Goal: Information Seeking & Learning: Compare options

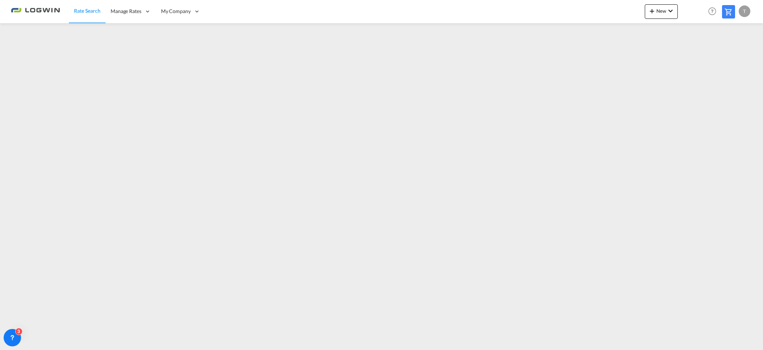
click at [744, 10] on div "T" at bounding box center [745, 11] width 12 height 12
click at [739, 56] on button "Logout" at bounding box center [736, 55] width 47 height 15
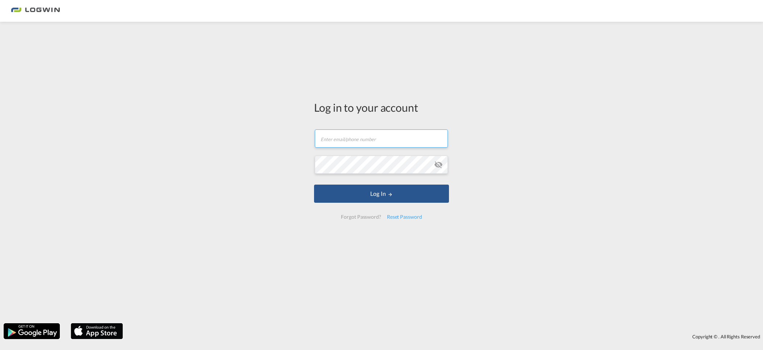
click at [363, 144] on input "text" at bounding box center [381, 139] width 133 height 18
type input "[EMAIL_ADDRESS][PERSON_NAME][DOMAIN_NAME]"
click at [314, 185] on button "Log In" at bounding box center [381, 194] width 135 height 18
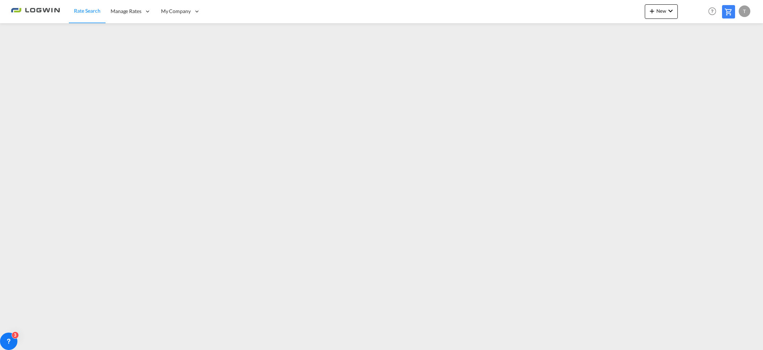
click at [80, 12] on span "Rate Search" at bounding box center [87, 11] width 26 height 6
click at [86, 15] on span "Rate Search" at bounding box center [87, 10] width 26 height 7
click at [746, 7] on div "T" at bounding box center [745, 11] width 12 height 12
click at [729, 56] on button "Logout" at bounding box center [736, 55] width 47 height 15
